Goal: Register for event/course

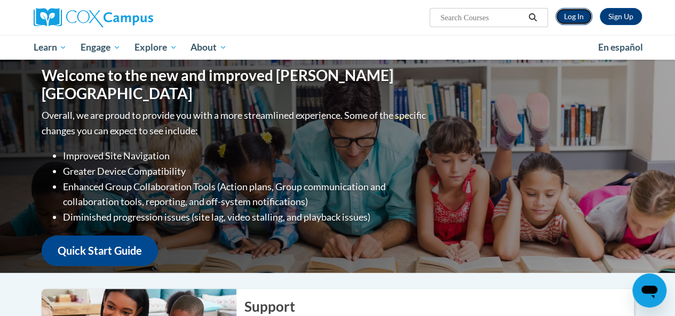
click at [580, 11] on link "Log In" at bounding box center [573, 16] width 37 height 17
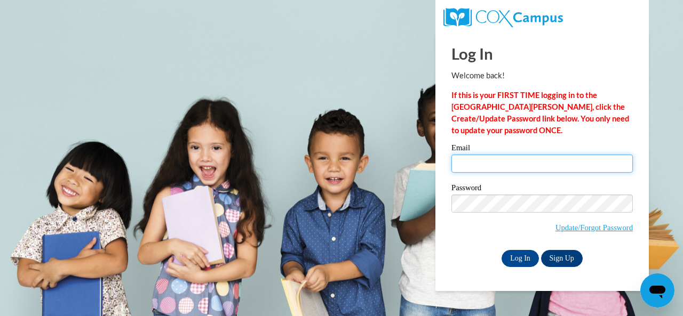
click at [589, 162] on input "Email" at bounding box center [541, 164] width 181 height 18
type input "alisha.barnes@Sccpss.com"
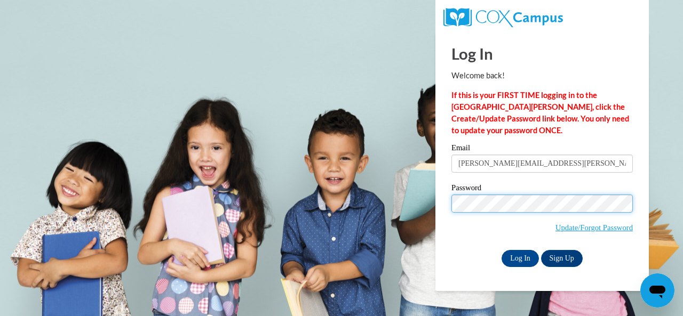
click at [501, 250] on input "Log In" at bounding box center [519, 258] width 37 height 17
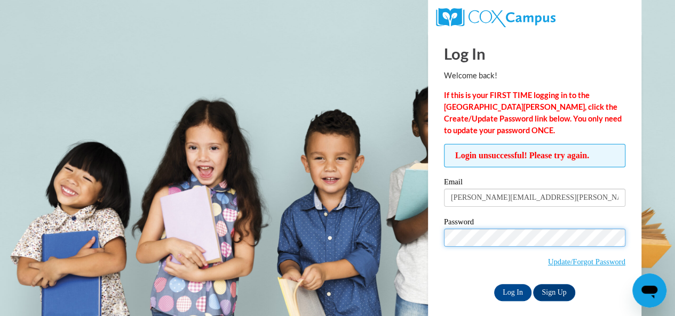
click at [494, 284] on input "Log In" at bounding box center [512, 292] width 37 height 17
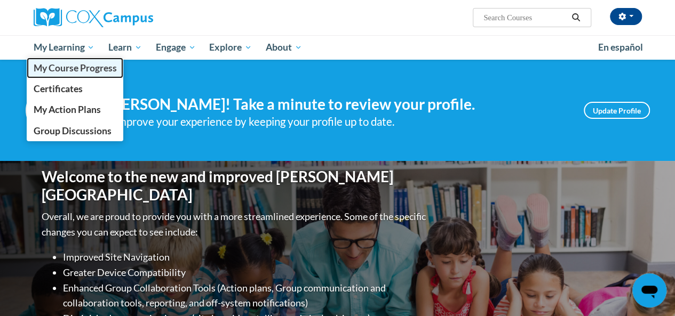
click at [76, 66] on span "My Course Progress" at bounding box center [74, 67] width 83 height 11
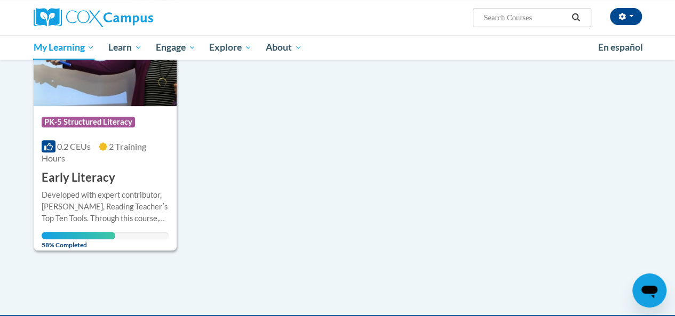
scroll to position [203, 0]
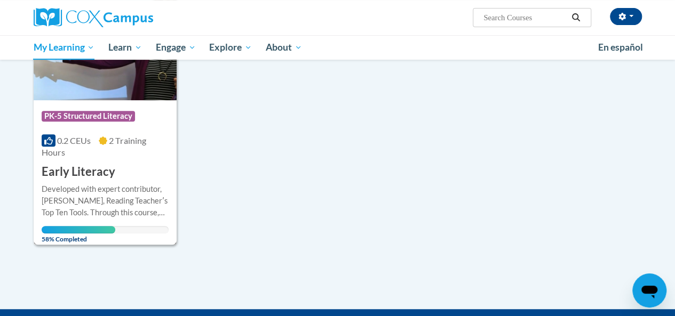
click at [119, 152] on div "0.2 CEUs 2 Training Hours" at bounding box center [105, 146] width 127 height 23
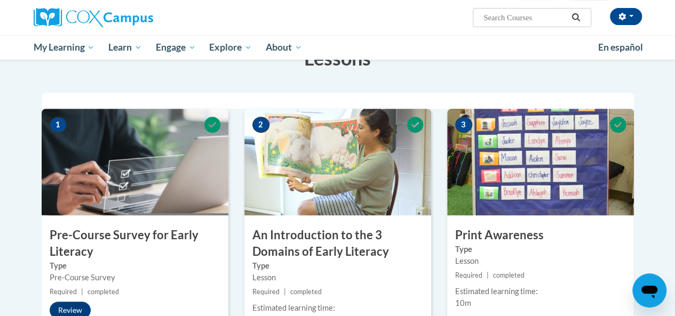
drag, startPoint x: 674, startPoint y: 62, endPoint x: 671, endPoint y: 102, distance: 39.6
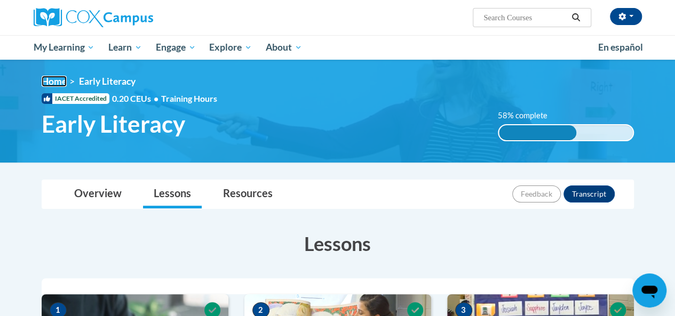
click at [54, 85] on link "Home" at bounding box center [54, 81] width 25 height 11
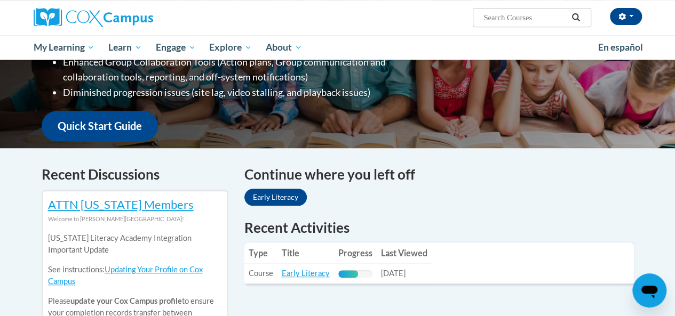
scroll to position [169, 0]
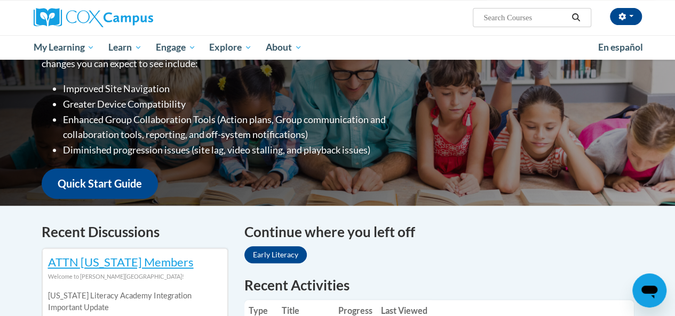
click at [652, 91] on div "Welcome to the new and improved Cox Campus Overall, we are proud to provide you…" at bounding box center [337, 99] width 675 height 213
click at [494, 14] on input "Search..." at bounding box center [524, 17] width 85 height 13
type input "module 2"
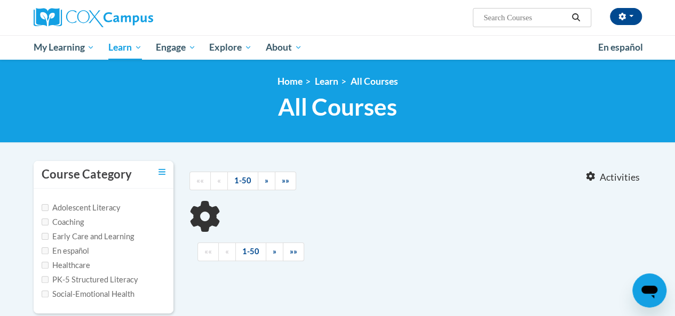
type input "module 2"
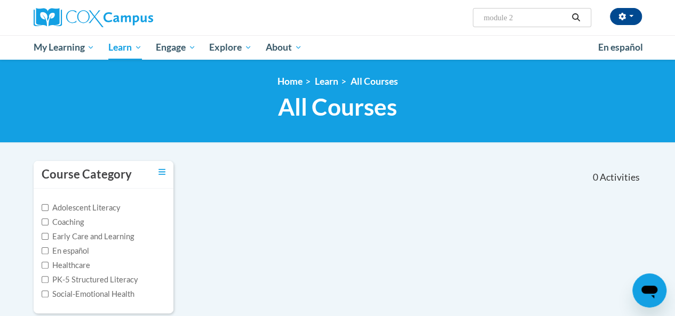
click at [531, 20] on input "module 2" at bounding box center [524, 17] width 85 height 13
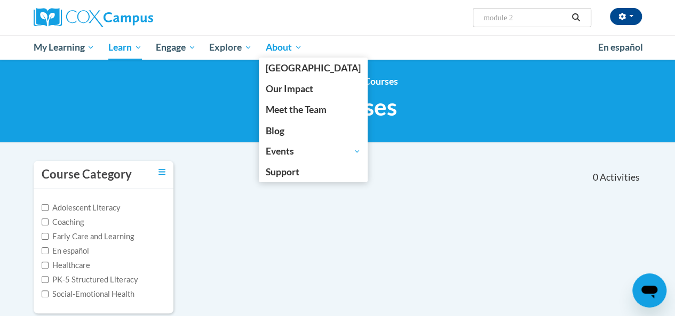
drag, startPoint x: 531, startPoint y: 20, endPoint x: 308, endPoint y: 55, distance: 226.3
click at [308, 55] on div "Alisha Barnes (America/New_York UTC-04:00) My Profile Inbox My Transcripts Log …" at bounding box center [337, 30] width 675 height 60
paste input "COX Campus Module 2: Systematic and Explicit Phonics Instruction"
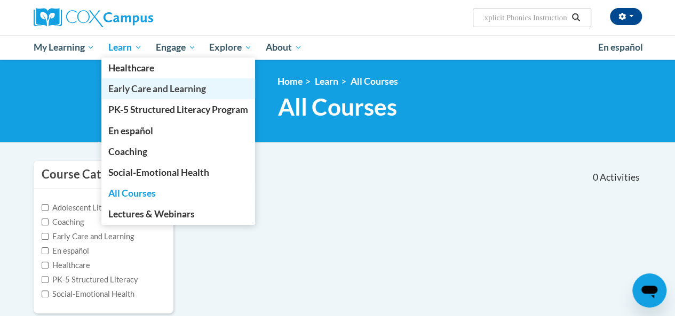
type input "COX Campus Module 2: Systematic and Explicit Phonics Instruction"
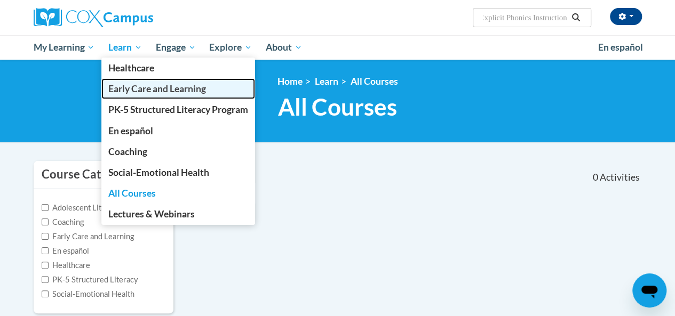
scroll to position [0, 0]
click at [184, 83] on span "Early Care and Learning" at bounding box center [157, 88] width 98 height 11
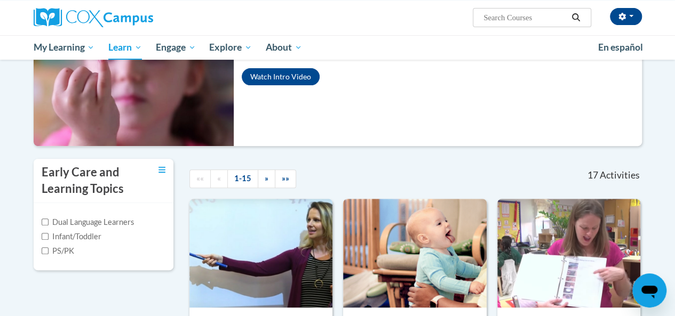
click at [664, 67] on html "Alisha Barnes (America/New_York UTC-04:00) My Profile Inbox My Transcripts Log …" at bounding box center [337, 28] width 675 height 316
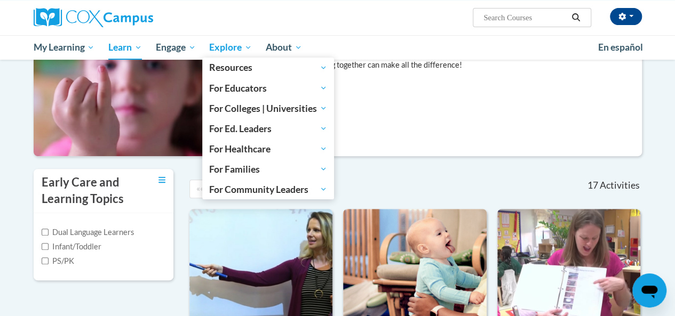
click at [219, 49] on span "Explore" at bounding box center [230, 47] width 43 height 13
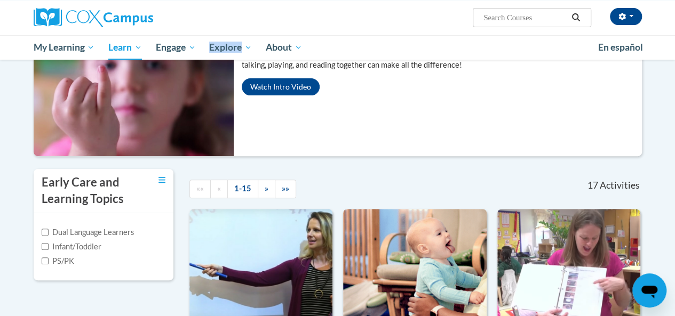
scroll to position [0, 0]
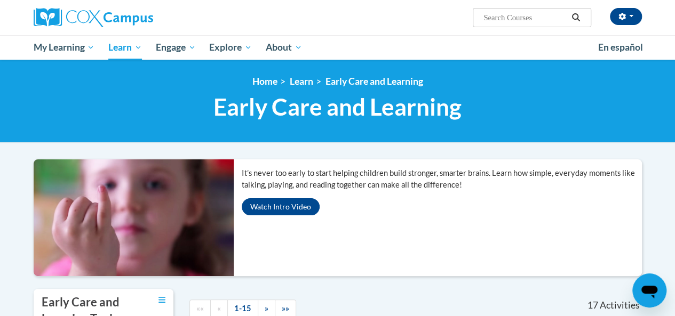
click at [541, 6] on div "Alisha Barnes (America/New_York UTC-04:00) My Profile Inbox My Transcripts Log …" at bounding box center [442, 13] width 416 height 27
click at [539, 13] on input "Search..." at bounding box center [524, 17] width 85 height 13
paste input "COX Campus Module 2: Systematic and Explicit Phonics Instruction"
click at [500, 21] on input "COX Campus Module 2: Systematic and Explicit Phonics Instruction" at bounding box center [524, 17] width 85 height 13
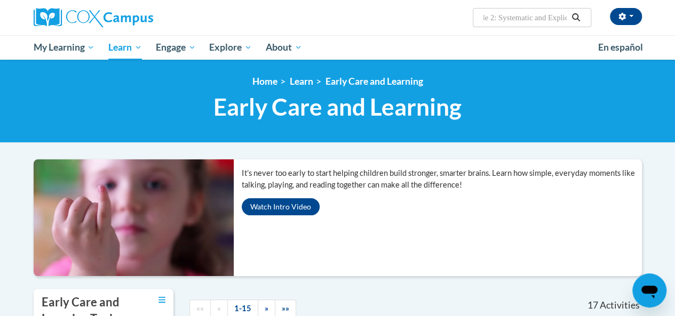
scroll to position [0, 41]
click at [525, 19] on input "COX Campus Module 2: Systematic and Explicit Phonics Instruction" at bounding box center [524, 17] width 85 height 13
drag, startPoint x: 526, startPoint y: 19, endPoint x: 381, endPoint y: 12, distance: 145.7
click at [381, 12] on div "Alisha Barnes (America/New_York UTC-04:00) My Profile Inbox My Transcripts Log …" at bounding box center [442, 13] width 416 height 27
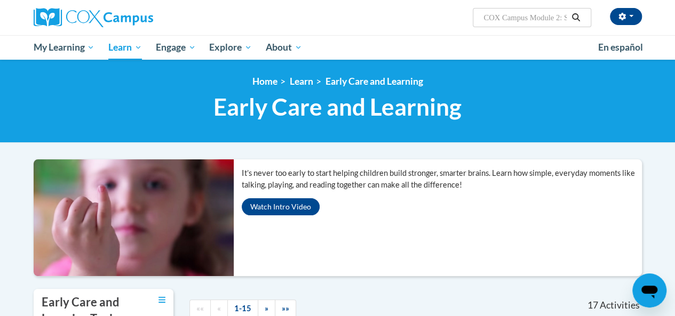
type input "Systematic and Explicit Phonics Instruction"
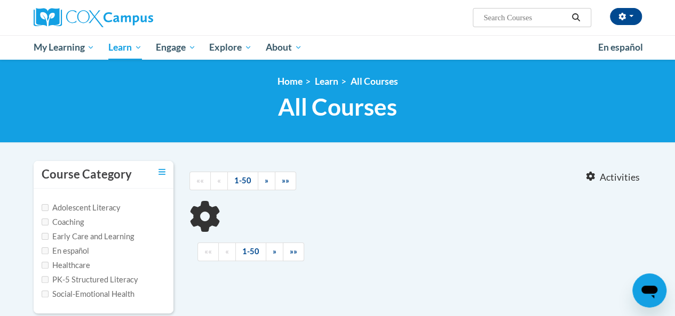
type input "Systematic and Explicit Phonics Instruction"
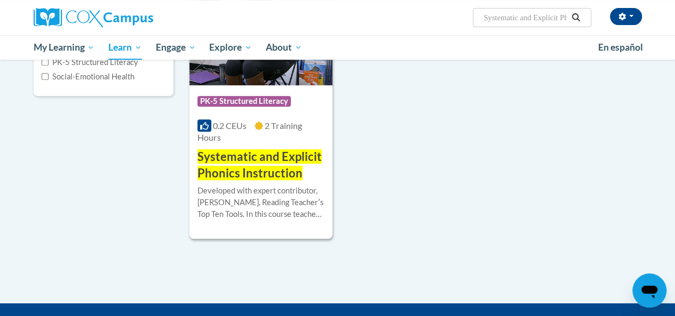
scroll to position [228, 0]
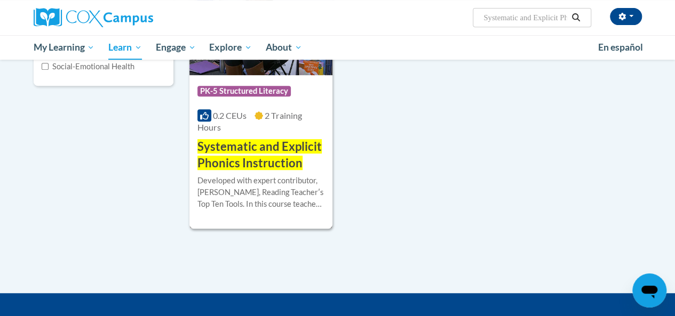
click at [236, 155] on h3 "Systematic and Explicit Phonics Instruction" at bounding box center [260, 155] width 127 height 33
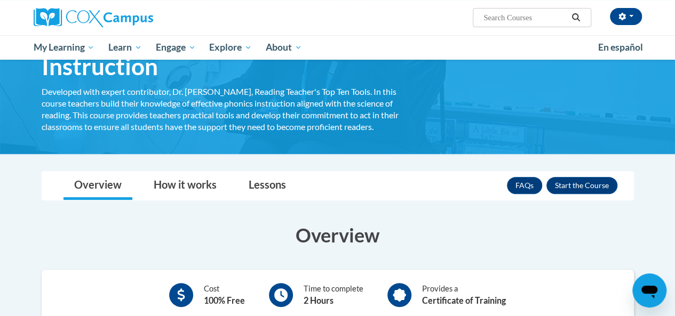
scroll to position [187, 0]
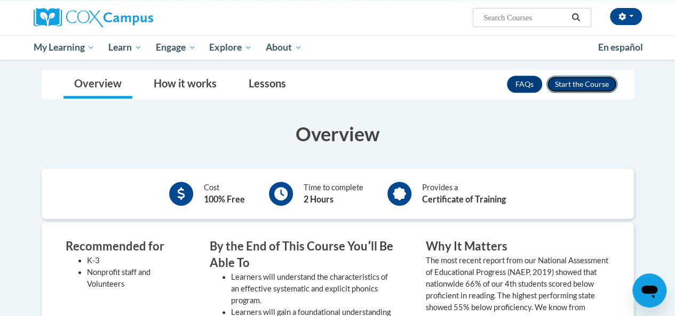
click at [583, 83] on button "Enroll" at bounding box center [581, 84] width 71 height 17
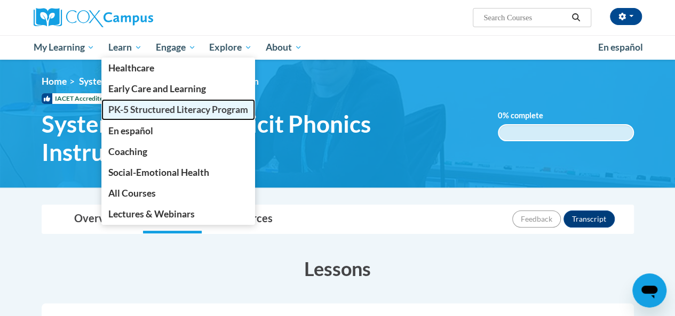
click at [158, 111] on span "PK-5 Structured Literacy Program" at bounding box center [178, 109] width 140 height 11
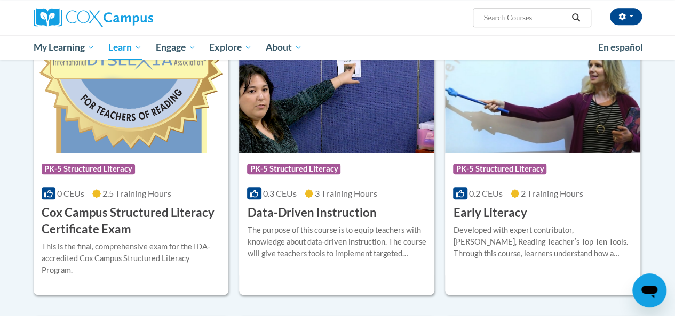
scroll to position [373, 0]
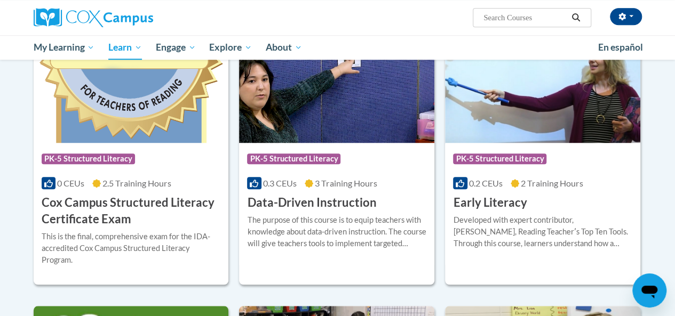
drag, startPoint x: 682, startPoint y: 70, endPoint x: 682, endPoint y: 203, distance: 132.8
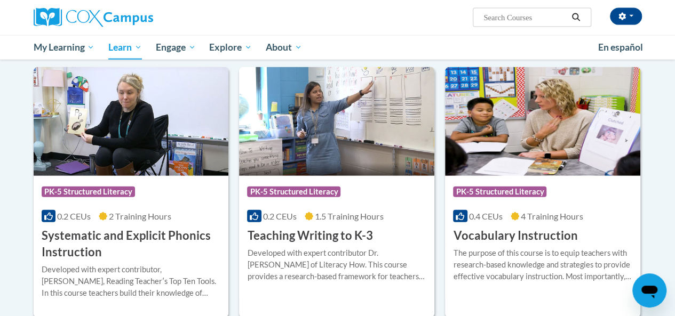
scroll to position [1209, 0]
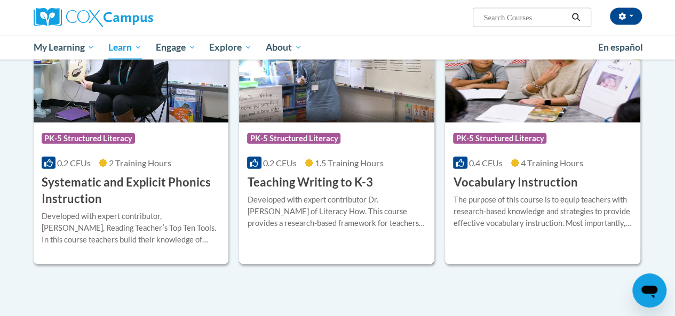
click at [328, 181] on h3 "Teaching Writing to K-3" at bounding box center [309, 182] width 125 height 17
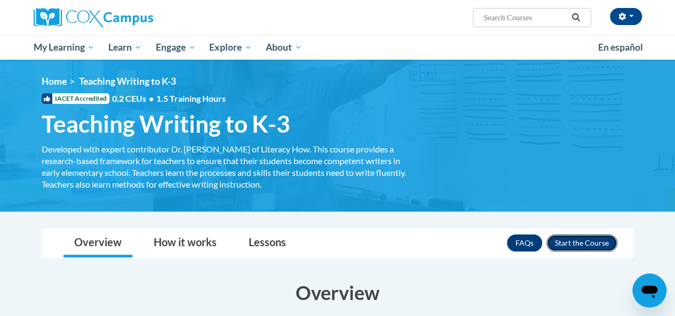
click at [580, 243] on button "Enroll" at bounding box center [581, 243] width 71 height 17
